Goal: Task Accomplishment & Management: Manage account settings

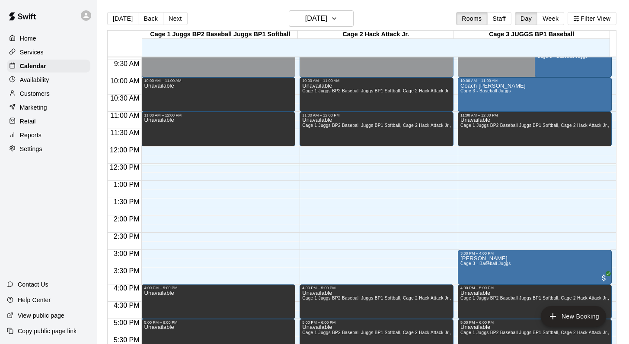
scroll to position [275, 0]
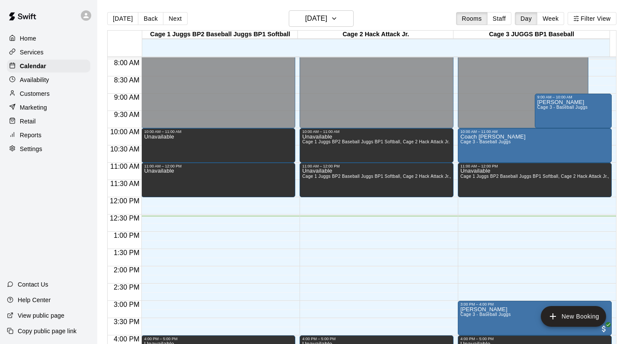
click at [395, 16] on div "[DATE] Back [DATE][DATE] Rooms Staff Day Week Filter View" at bounding box center [361, 20] width 509 height 20
click at [142, 16] on button "Back" at bounding box center [150, 18] width 25 height 13
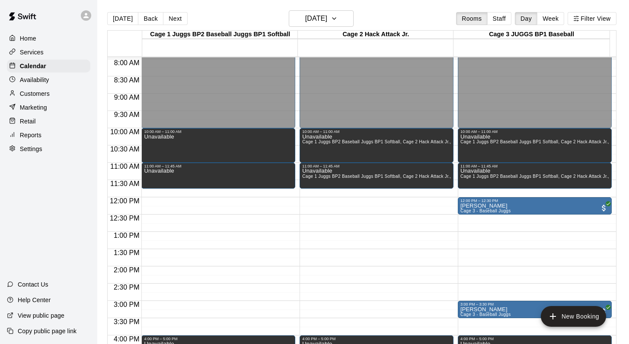
click at [49, 93] on p "Customers" at bounding box center [35, 93] width 30 height 9
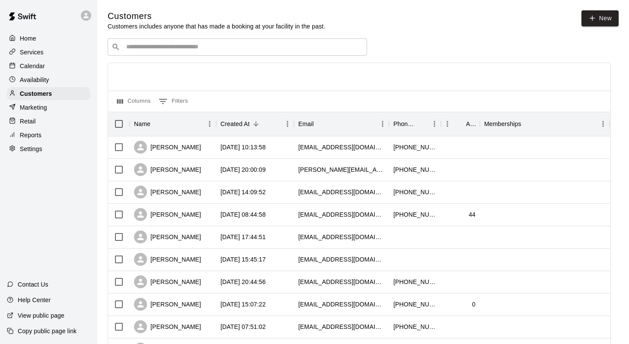
click at [130, 52] on div "​ ​" at bounding box center [237, 46] width 259 height 17
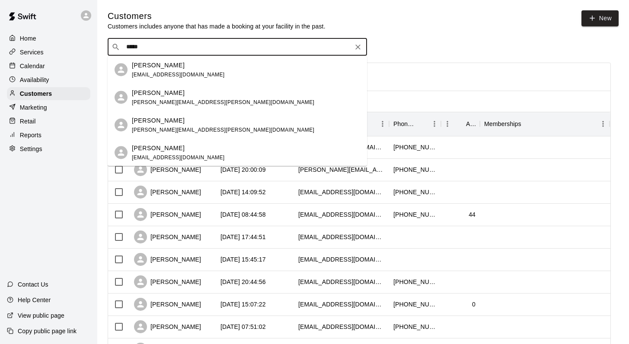
type input "******"
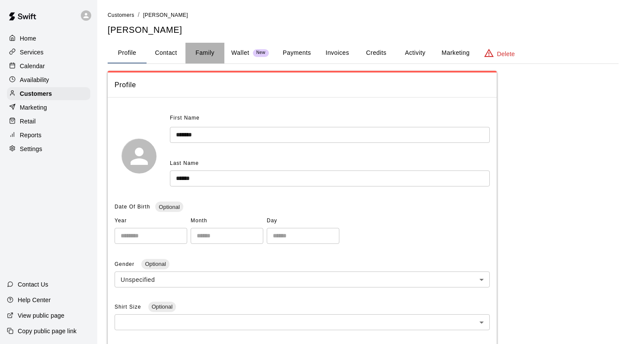
click at [208, 49] on button "Family" at bounding box center [204, 53] width 39 height 21
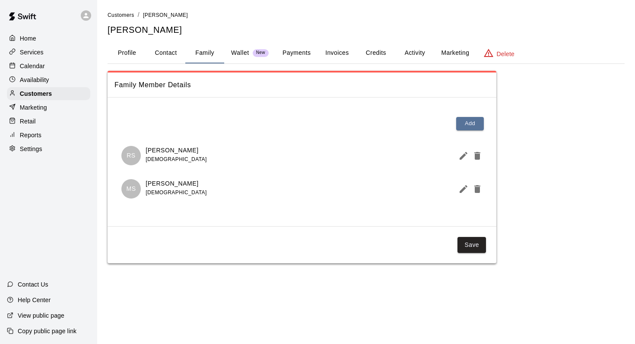
click at [411, 49] on button "Activity" at bounding box center [414, 53] width 39 height 21
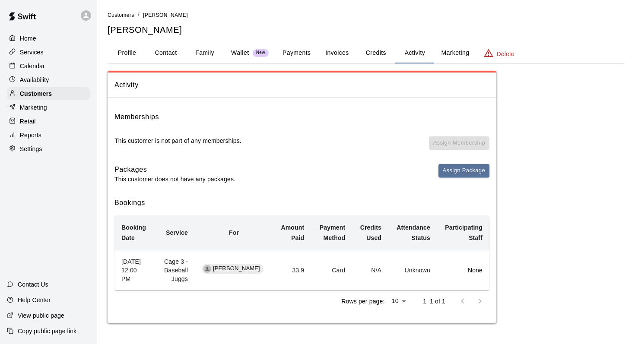
click at [36, 61] on div "Calendar" at bounding box center [48, 66] width 83 height 13
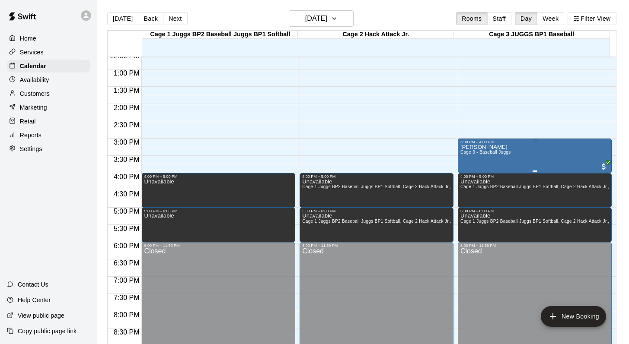
scroll to position [438, 0]
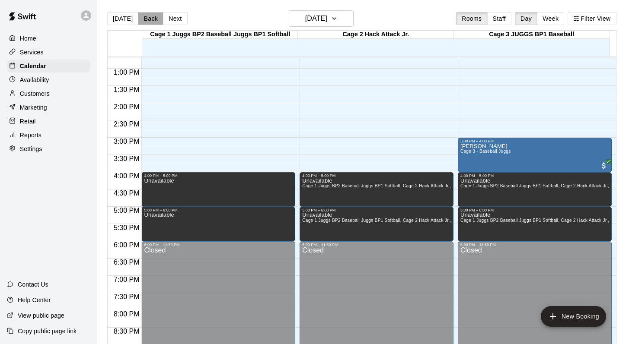
click at [152, 19] on button "Back" at bounding box center [150, 18] width 25 height 13
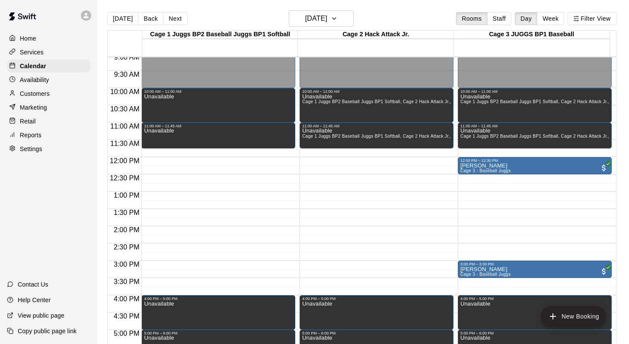
scroll to position [288, 0]
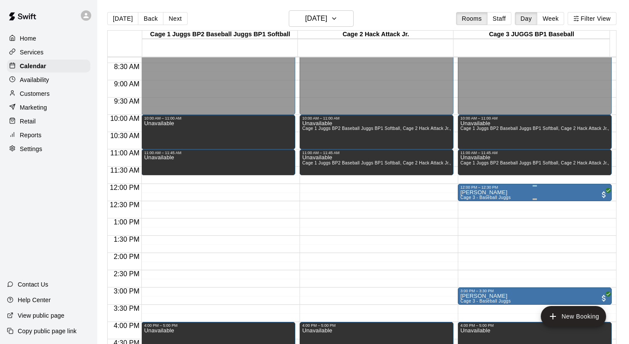
click at [469, 193] on p "[PERSON_NAME]" at bounding box center [485, 193] width 51 height 0
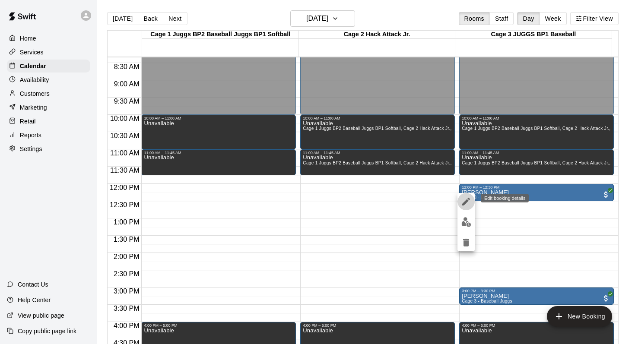
click at [467, 200] on icon "edit" at bounding box center [466, 202] width 8 height 8
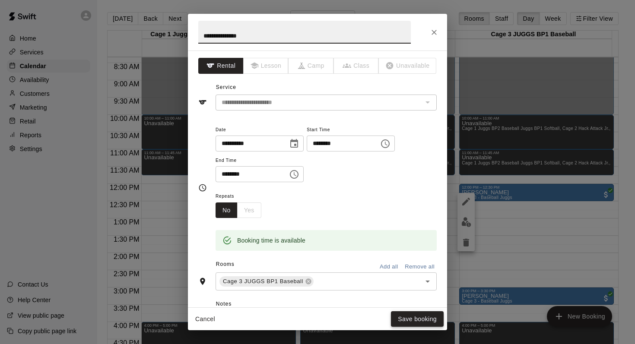
type input "**********"
click at [407, 319] on button "Save booking" at bounding box center [417, 320] width 53 height 16
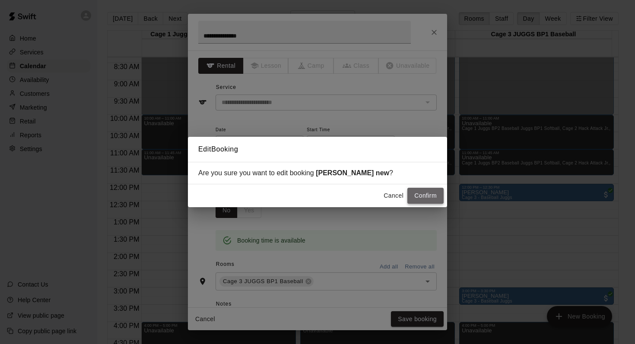
click at [416, 194] on button "Confirm" at bounding box center [426, 196] width 36 height 16
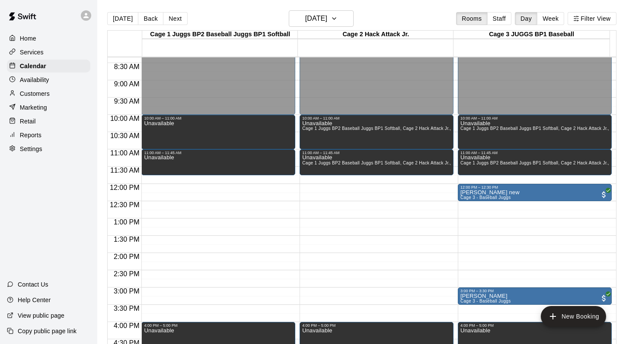
click at [27, 91] on p "Customers" at bounding box center [35, 93] width 30 height 9
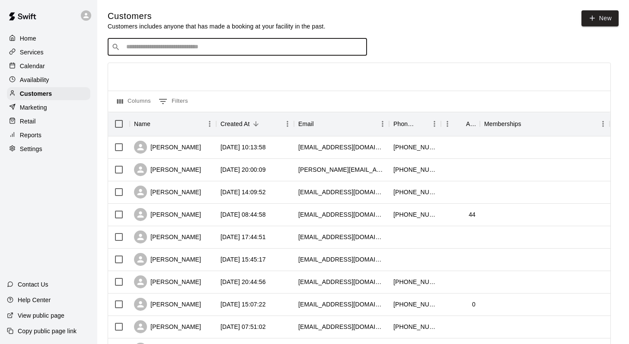
click at [144, 50] on input "Search customers by name or email" at bounding box center [243, 47] width 239 height 9
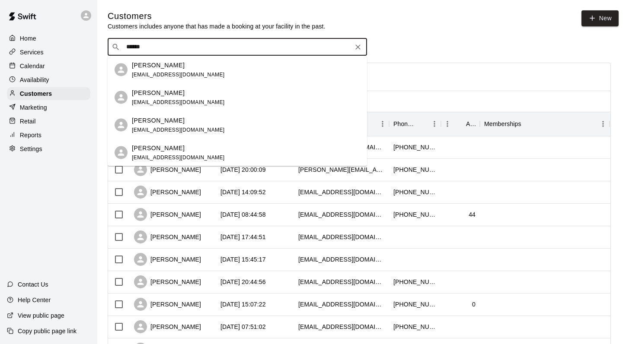
type input "*******"
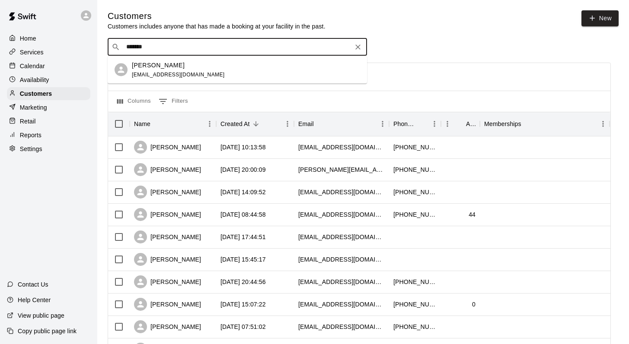
click at [149, 63] on p "[PERSON_NAME]" at bounding box center [158, 65] width 53 height 9
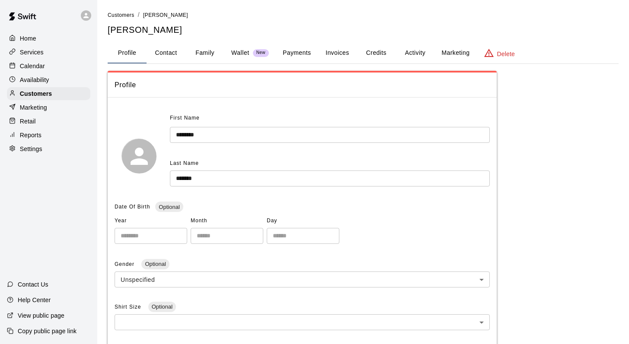
click at [411, 52] on button "Activity" at bounding box center [414, 53] width 39 height 21
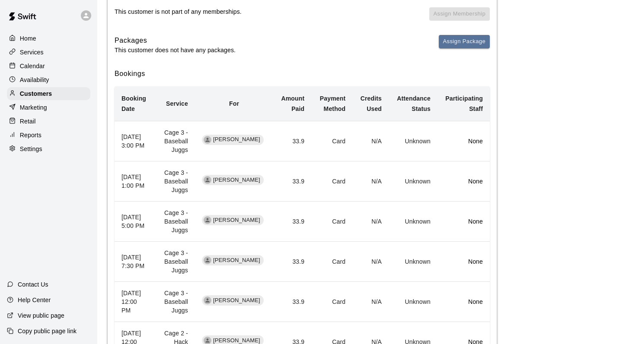
scroll to position [131, 0]
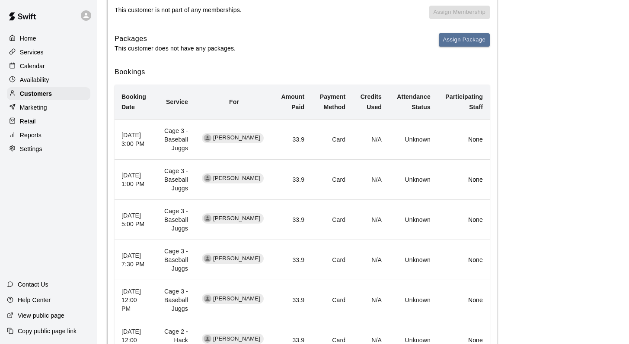
click at [35, 66] on p "Calendar" at bounding box center [32, 66] width 25 height 9
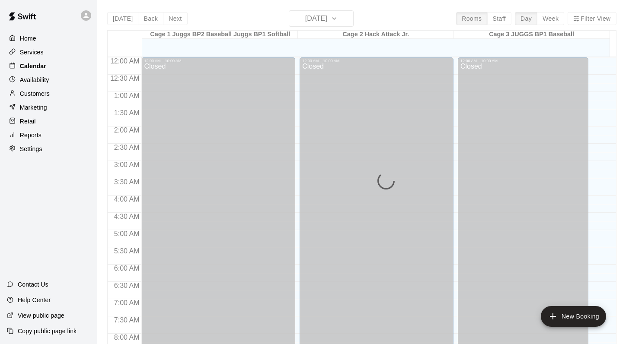
scroll to position [435, 0]
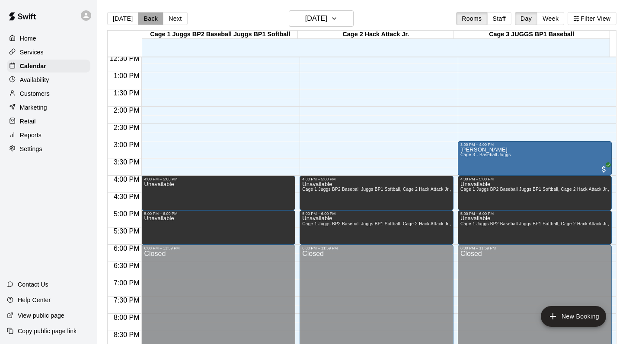
click at [147, 16] on button "Back" at bounding box center [150, 18] width 25 height 13
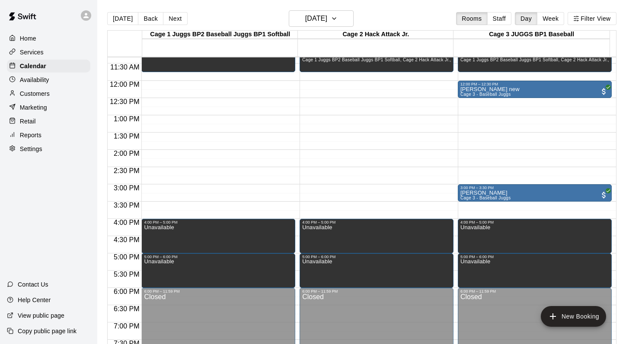
scroll to position [382, 0]
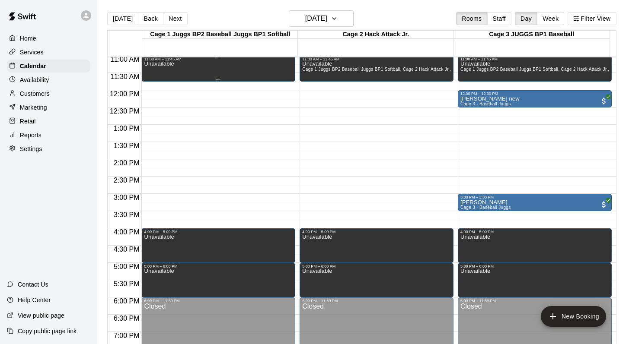
click at [169, 68] on div "Unavailable" at bounding box center [159, 233] width 30 height 344
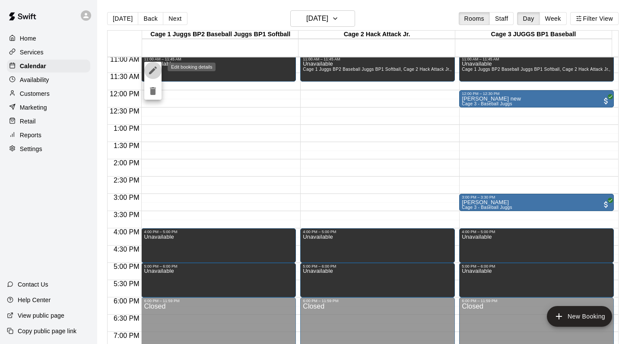
click at [148, 68] on icon "edit" at bounding box center [153, 70] width 10 height 10
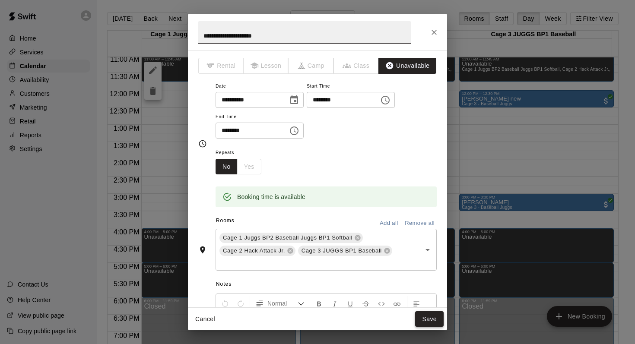
type input "**********"
click at [425, 316] on button "Save" at bounding box center [429, 320] width 29 height 16
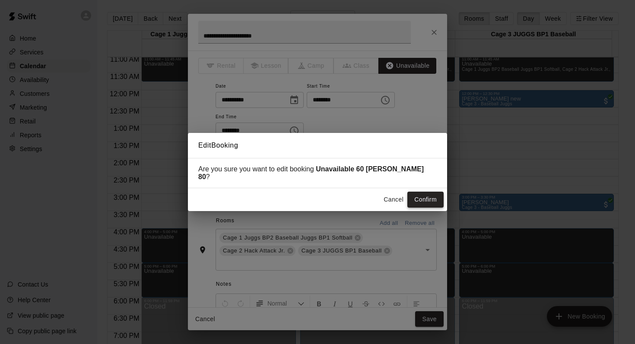
click at [415, 192] on button "Confirm" at bounding box center [426, 200] width 36 height 16
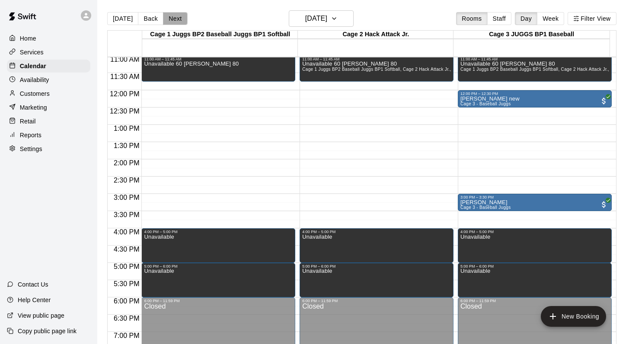
click at [179, 15] on button "Next" at bounding box center [175, 18] width 24 height 13
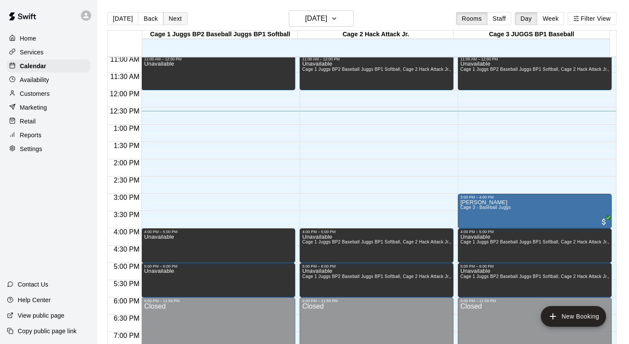
click at [169, 20] on button "Next" at bounding box center [175, 18] width 24 height 13
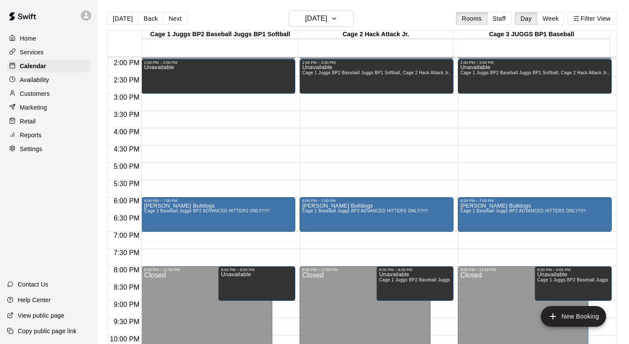
scroll to position [484, 0]
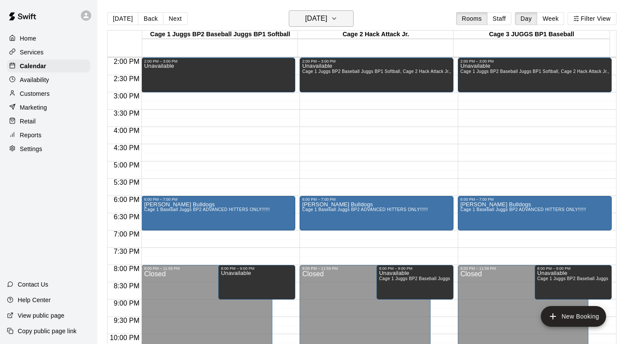
click at [338, 19] on icon "button" at bounding box center [334, 18] width 7 height 10
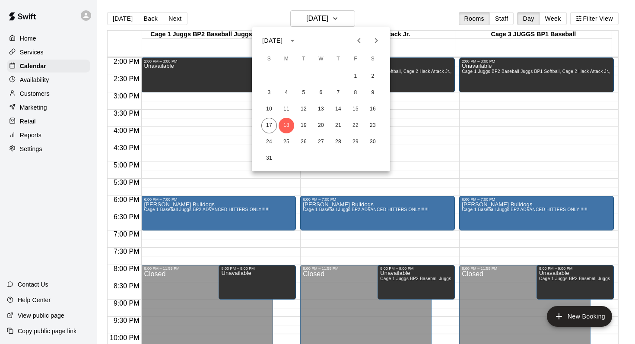
click at [376, 40] on icon "Next month" at bounding box center [376, 40] width 10 height 10
click at [285, 75] on button "1" at bounding box center [287, 77] width 16 height 16
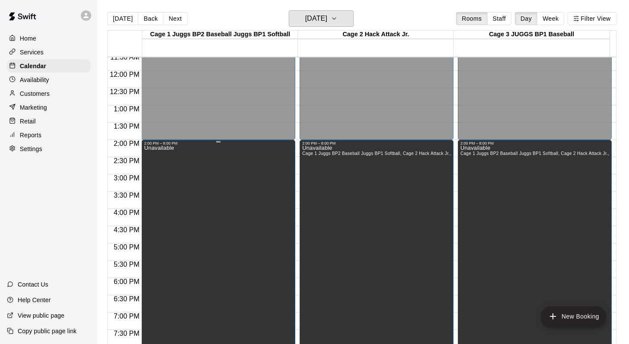
scroll to position [347, 0]
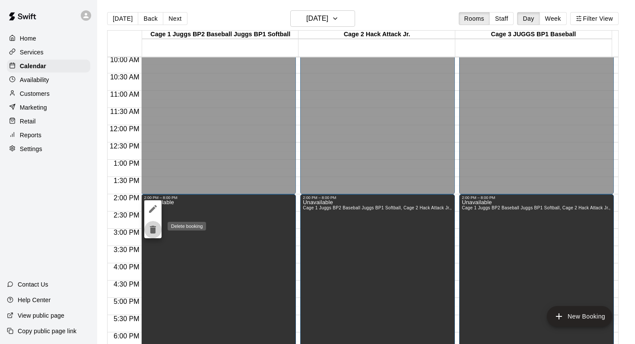
click at [150, 229] on icon "delete" at bounding box center [153, 230] width 10 height 10
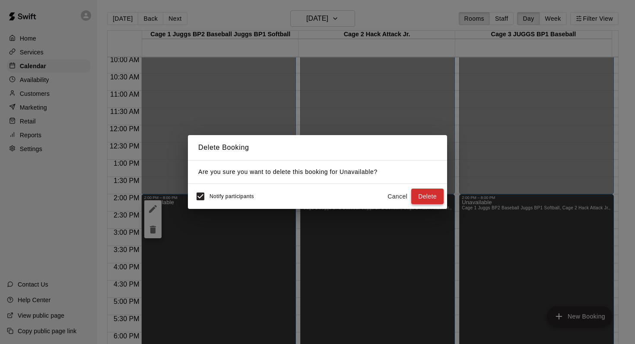
click at [422, 194] on button "Delete" at bounding box center [427, 197] width 32 height 16
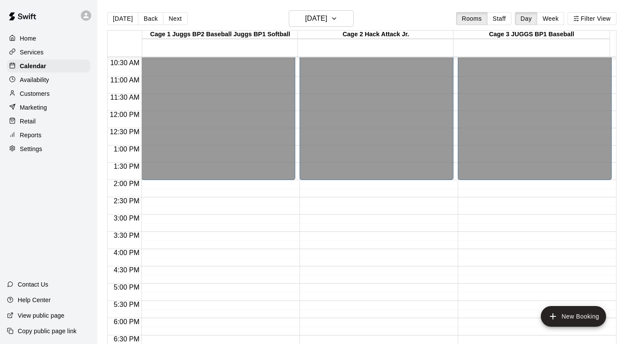
scroll to position [360, 0]
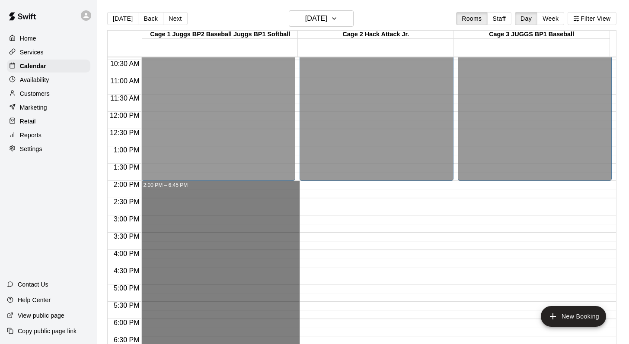
drag, startPoint x: 207, startPoint y: 185, endPoint x: 216, endPoint y: 341, distance: 156.7
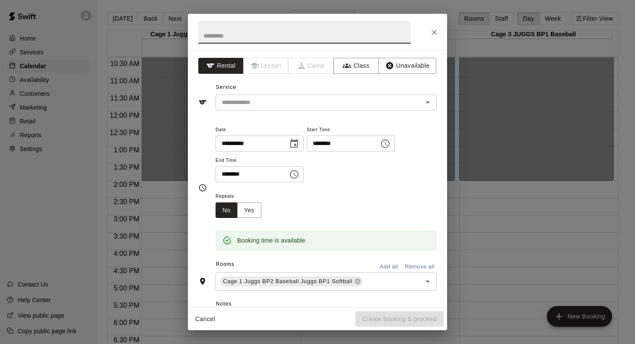
click at [431, 35] on icon "Close" at bounding box center [434, 32] width 9 height 9
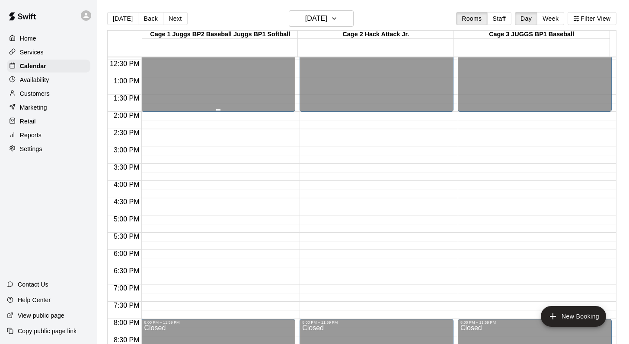
scroll to position [430, 0]
click at [142, 18] on button "Back" at bounding box center [150, 18] width 25 height 13
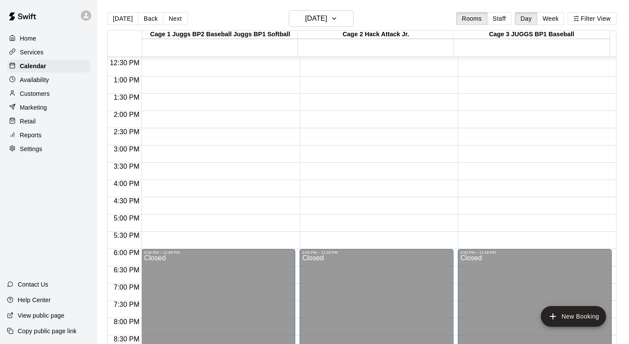
scroll to position [365, 0]
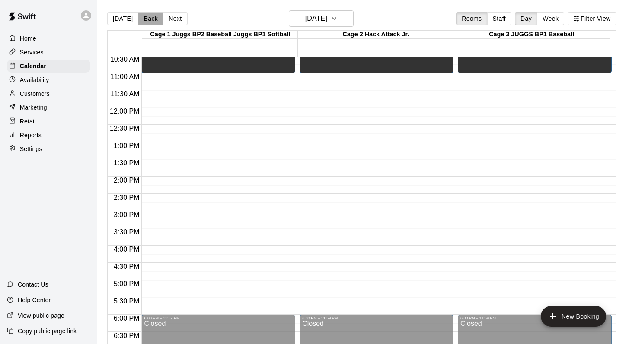
click at [150, 21] on button "Back" at bounding box center [150, 18] width 25 height 13
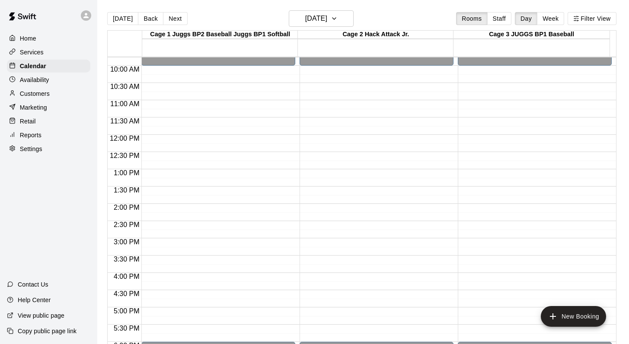
scroll to position [315, 0]
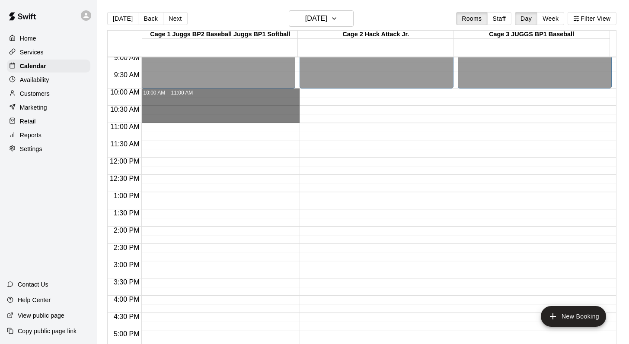
drag, startPoint x: 178, startPoint y: 91, endPoint x: 177, endPoint y: 116, distance: 25.1
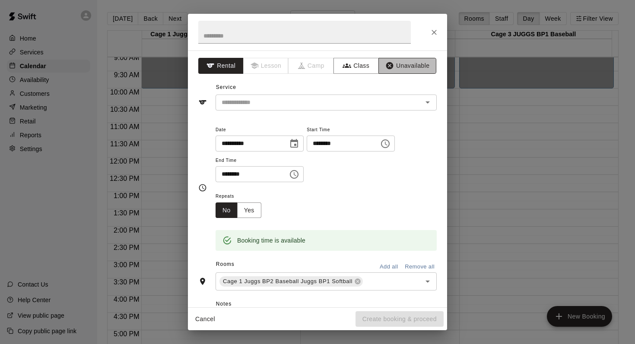
click at [395, 59] on button "Unavailable" at bounding box center [408, 66] width 58 height 16
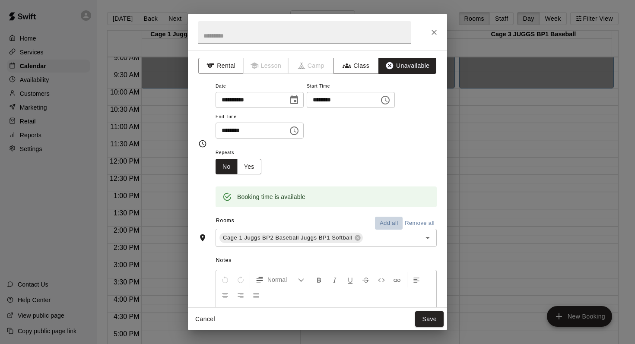
click at [383, 217] on button "Add all" at bounding box center [389, 223] width 28 height 13
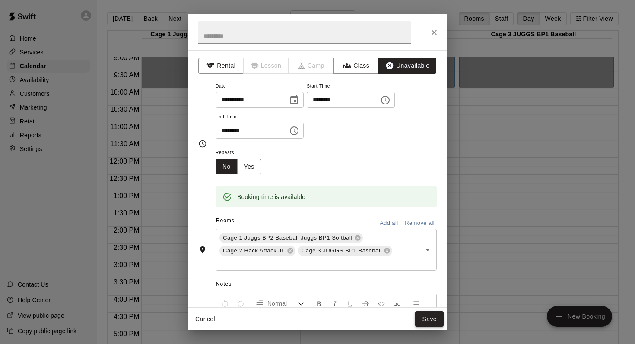
click at [427, 318] on button "Save" at bounding box center [429, 320] width 29 height 16
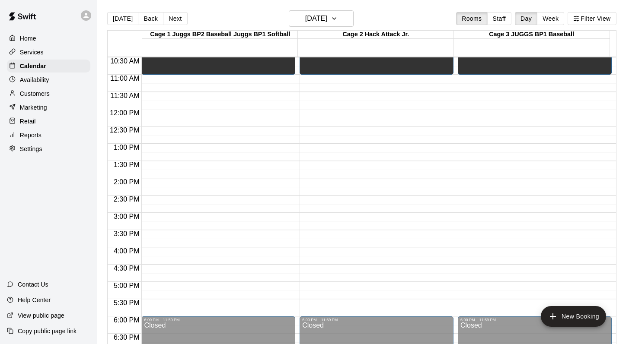
scroll to position [344, 0]
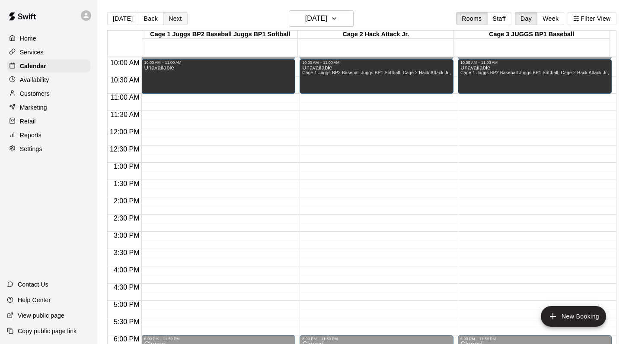
click at [172, 18] on button "Next" at bounding box center [175, 18] width 24 height 13
click at [170, 19] on button "Next" at bounding box center [175, 18] width 24 height 13
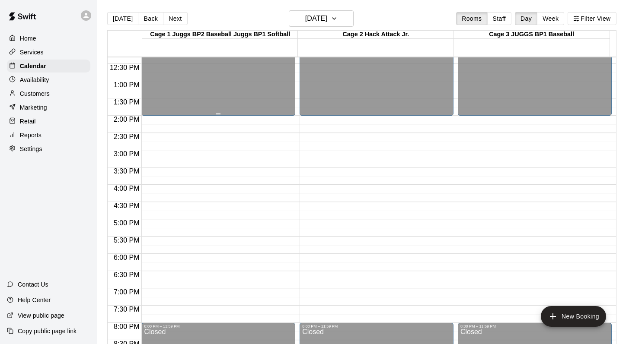
scroll to position [472, 0]
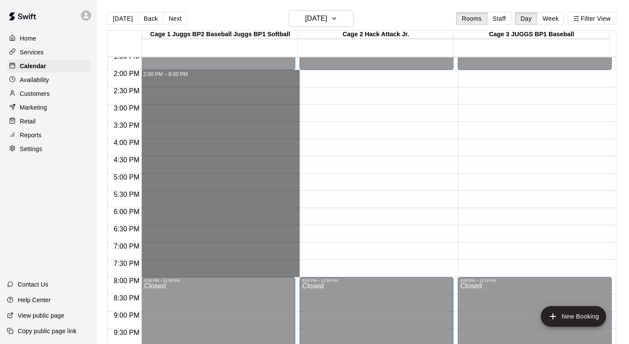
drag, startPoint x: 166, startPoint y: 74, endPoint x: 185, endPoint y: 271, distance: 197.6
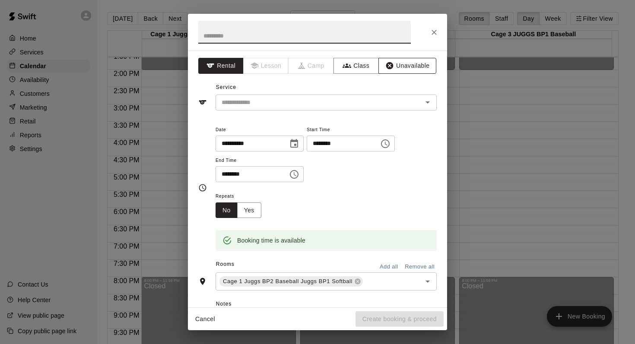
click at [389, 64] on button "Unavailable" at bounding box center [408, 66] width 58 height 16
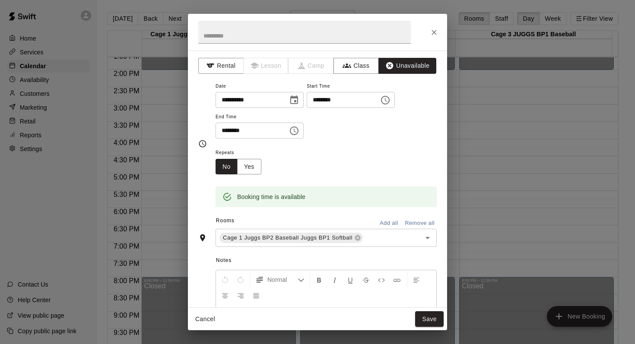
click at [380, 217] on button "Add all" at bounding box center [389, 223] width 28 height 13
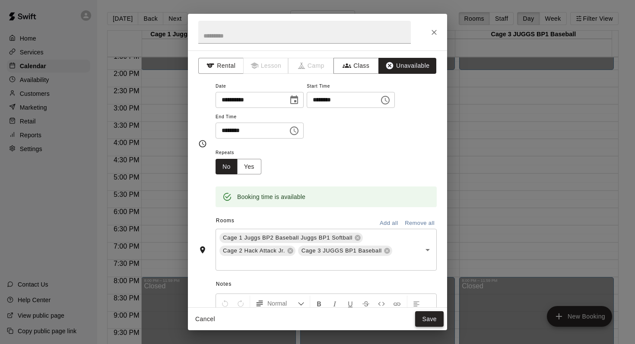
click at [422, 314] on button "Save" at bounding box center [429, 320] width 29 height 16
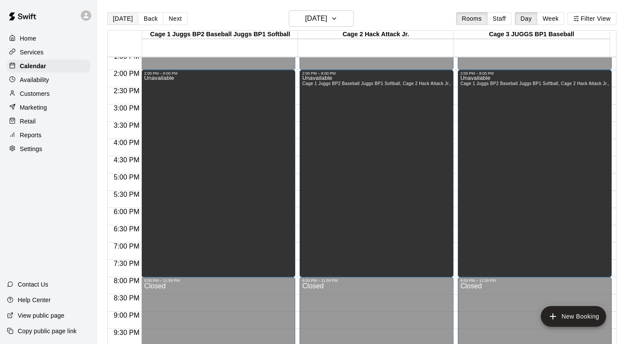
click at [116, 18] on button "[DATE]" at bounding box center [122, 18] width 31 height 13
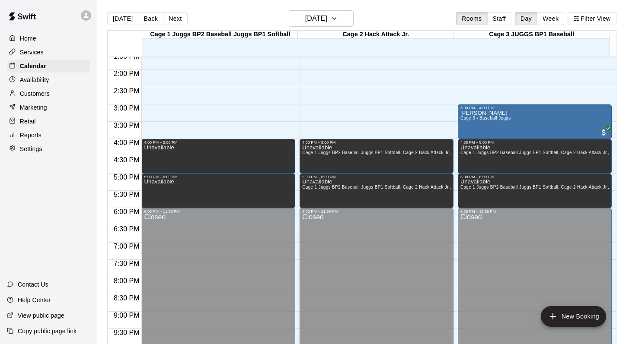
click at [32, 93] on p "Customers" at bounding box center [35, 93] width 30 height 9
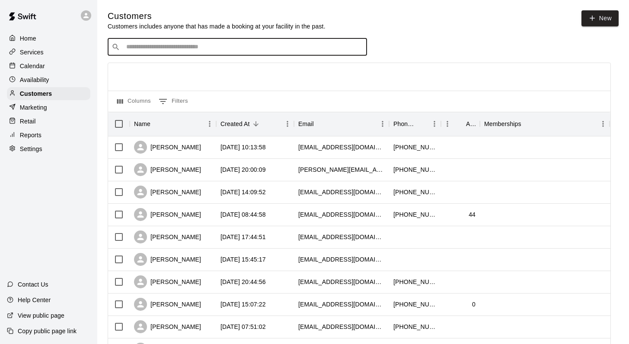
click at [142, 47] on input "Search customers by name or email" at bounding box center [243, 47] width 239 height 9
type input "****"
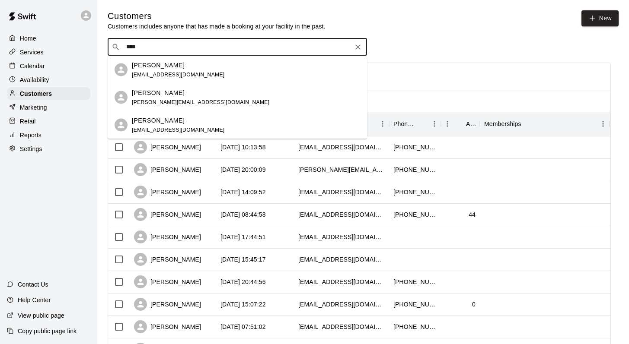
click at [143, 66] on p "[PERSON_NAME]" at bounding box center [158, 65] width 53 height 9
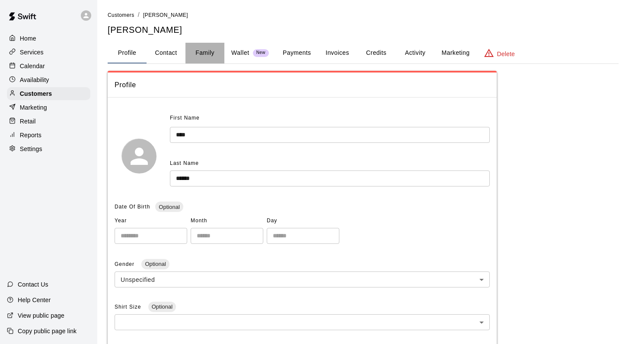
click at [207, 51] on button "Family" at bounding box center [204, 53] width 39 height 21
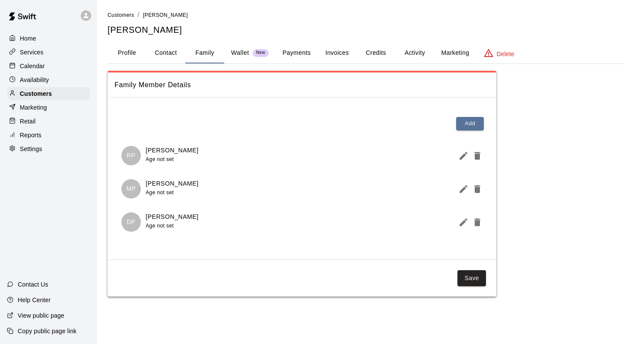
click at [411, 54] on button "Activity" at bounding box center [414, 53] width 39 height 21
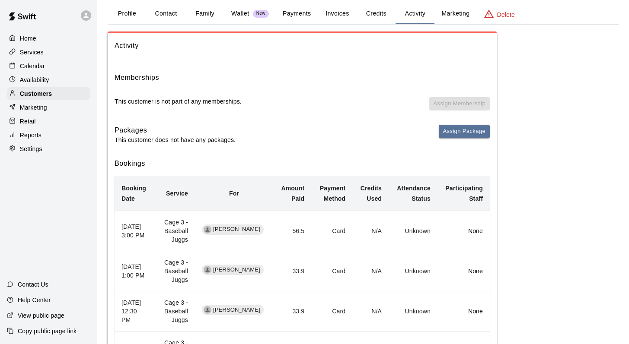
scroll to position [42, 0]
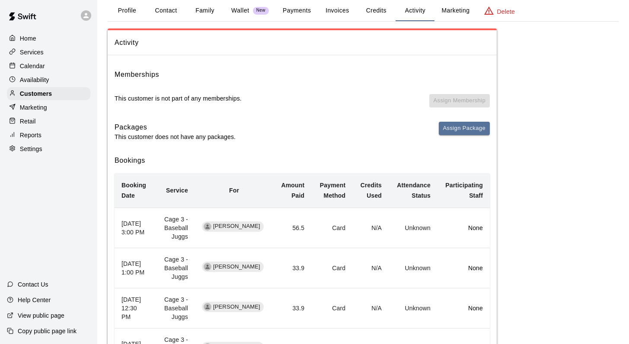
click at [38, 67] on p "Calendar" at bounding box center [32, 66] width 25 height 9
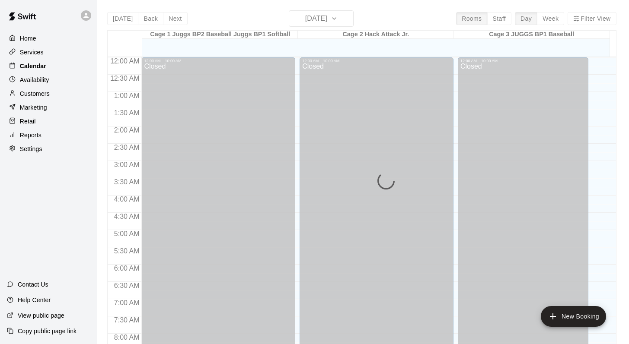
scroll to position [441, 0]
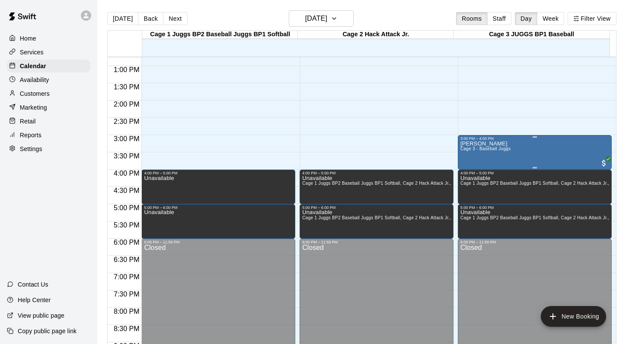
click at [488, 140] on div "3:00 PM – 4:00 PM" at bounding box center [534, 139] width 149 height 4
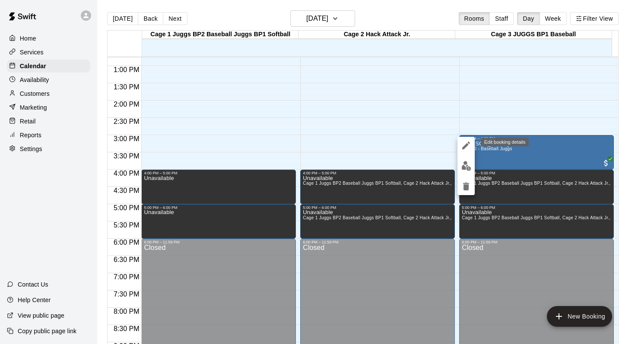
click at [466, 144] on icon "edit" at bounding box center [466, 146] width 8 height 8
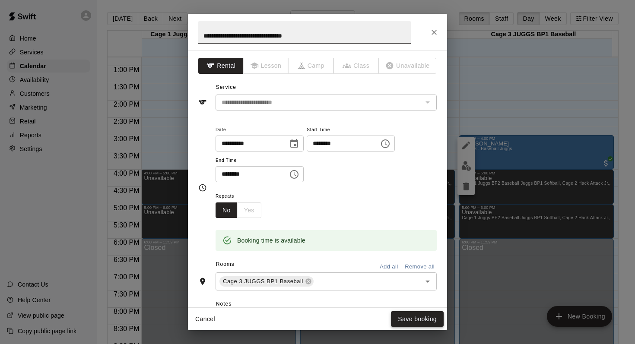
type input "**********"
click at [397, 321] on button "Save booking" at bounding box center [417, 320] width 53 height 16
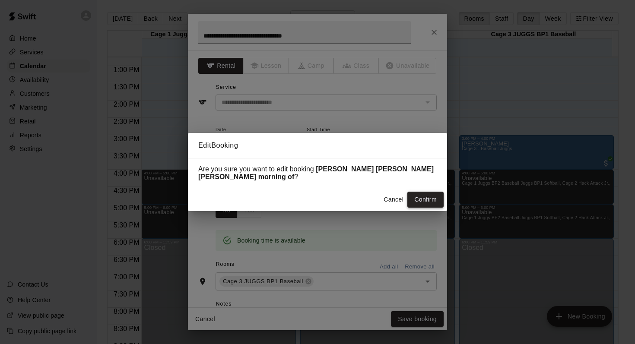
click at [414, 197] on button "Confirm" at bounding box center [426, 200] width 36 height 16
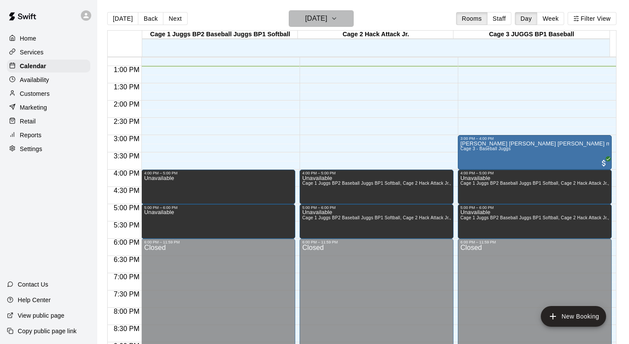
click at [338, 19] on icon "button" at bounding box center [334, 18] width 7 height 10
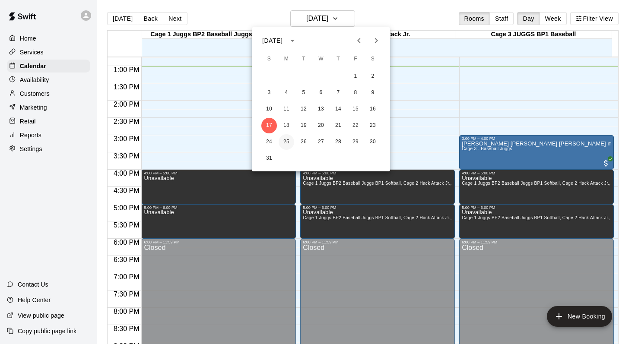
click at [284, 143] on button "25" at bounding box center [287, 142] width 16 height 16
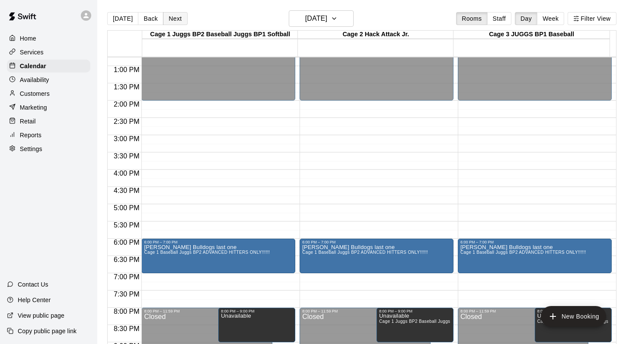
click at [171, 17] on button "Next" at bounding box center [175, 18] width 24 height 13
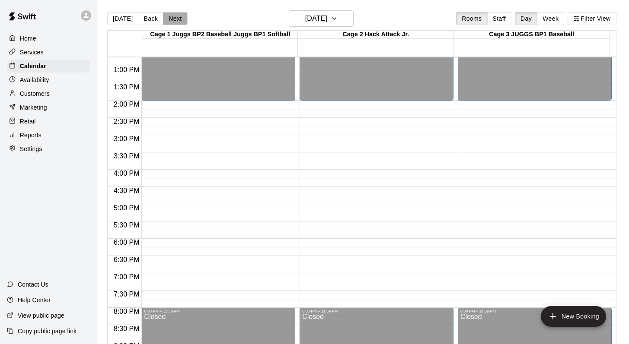
click at [171, 17] on button "Next" at bounding box center [175, 18] width 24 height 13
click at [113, 20] on button "[DATE]" at bounding box center [122, 18] width 31 height 13
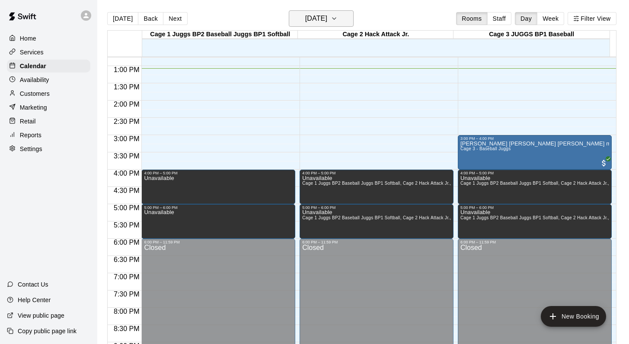
click at [343, 17] on button "[DATE]" at bounding box center [321, 18] width 65 height 16
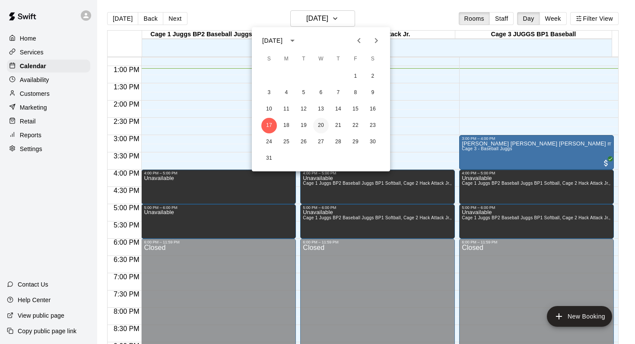
click at [320, 124] on button "20" at bounding box center [321, 126] width 16 height 16
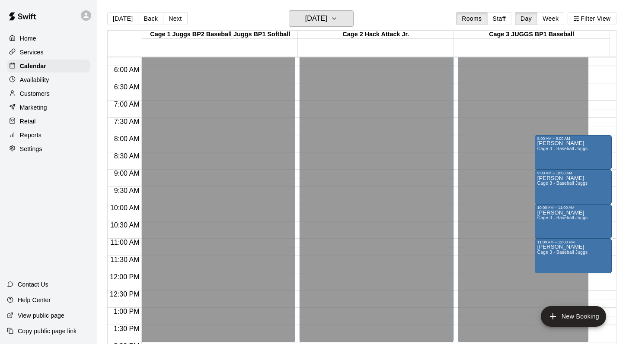
scroll to position [198, 0]
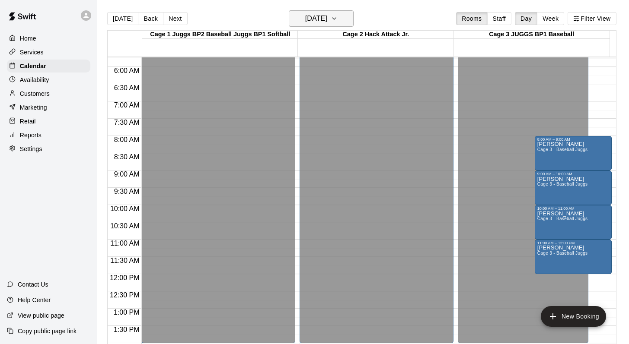
click at [338, 19] on icon "button" at bounding box center [334, 18] width 7 height 10
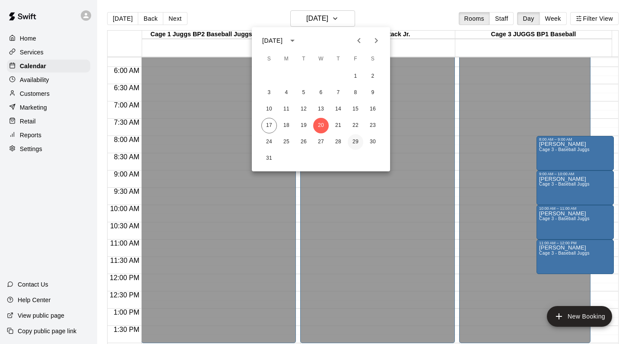
click at [354, 141] on button "29" at bounding box center [356, 142] width 16 height 16
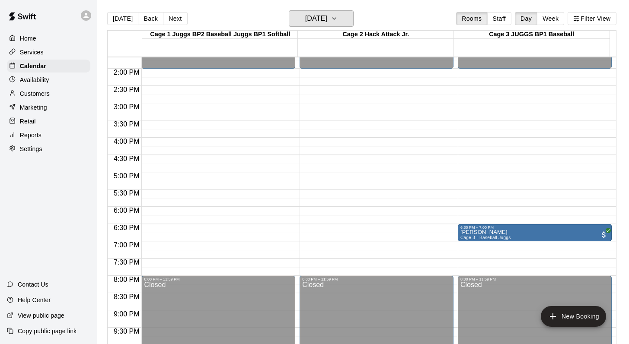
scroll to position [468, 0]
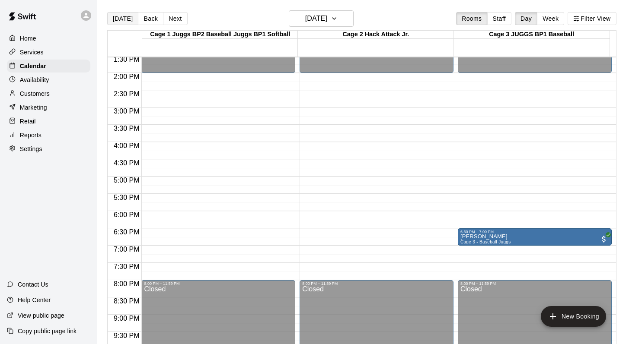
click at [120, 17] on button "[DATE]" at bounding box center [122, 18] width 31 height 13
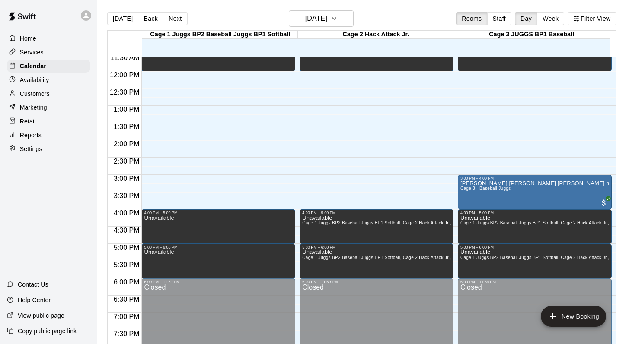
scroll to position [397, 0]
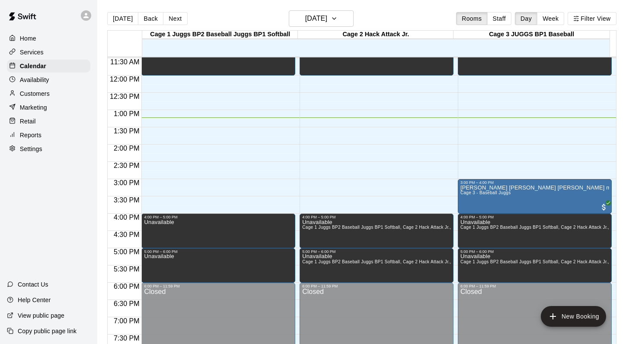
click at [366, 14] on div "[DATE] Back [DATE][DATE] Rooms Staff Day Week Filter View" at bounding box center [361, 20] width 509 height 20
